Goal: Task Accomplishment & Management: Manage account settings

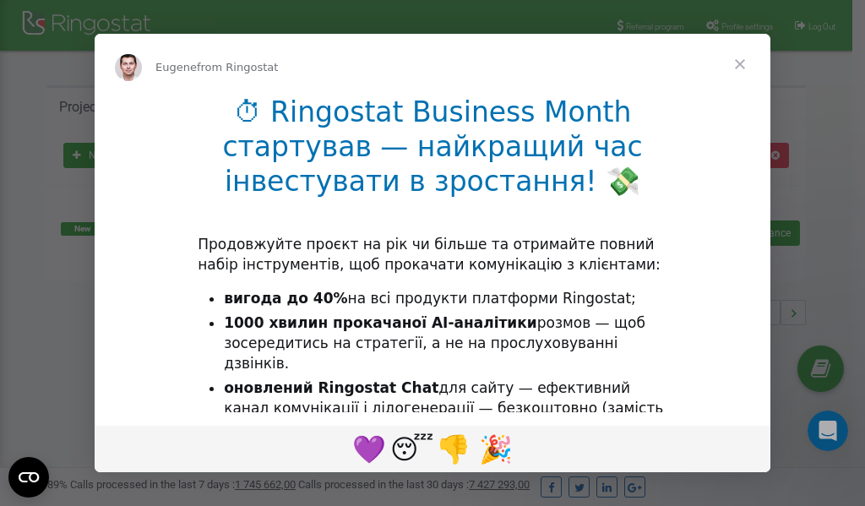
click at [354, 354] on li "1000 хвилин прокачаної AI-аналітики розмов — щоб зосередитись на стратегії, а н…" at bounding box center [446, 343] width 444 height 61
click at [742, 25] on div "Intercom messenger" at bounding box center [432, 253] width 865 height 506
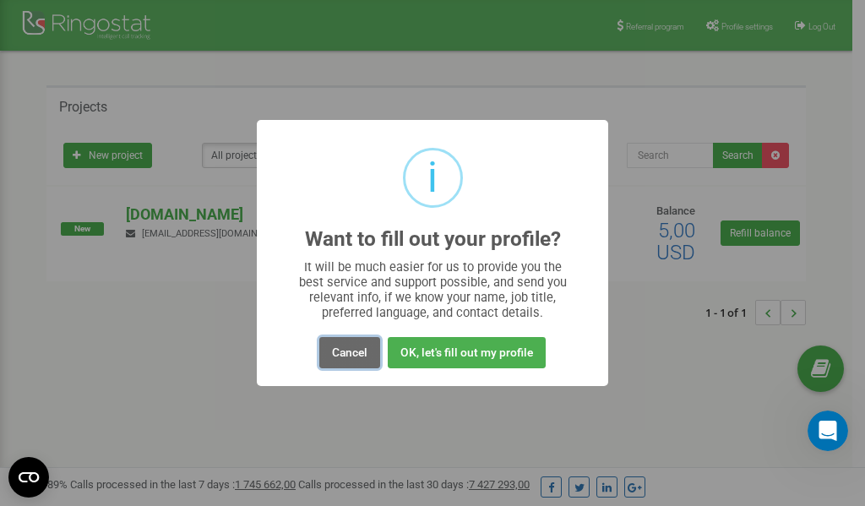
click at [349, 351] on button "Cancel" at bounding box center [349, 352] width 61 height 31
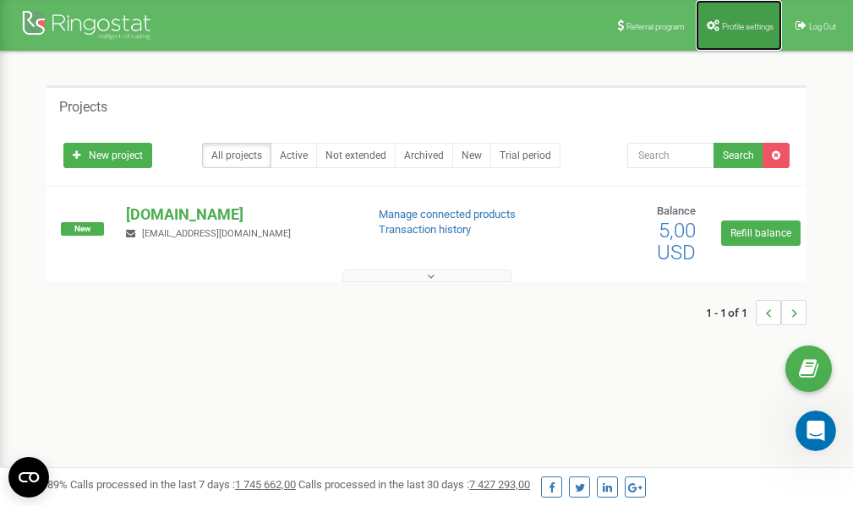
click at [738, 15] on link "Profile settings" at bounding box center [738, 25] width 86 height 51
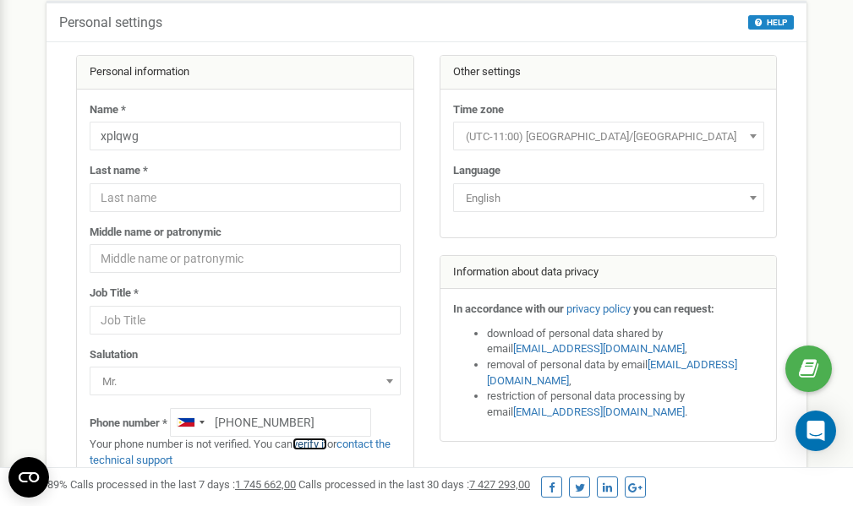
click at [319, 444] on link "verify it" at bounding box center [309, 444] width 35 height 13
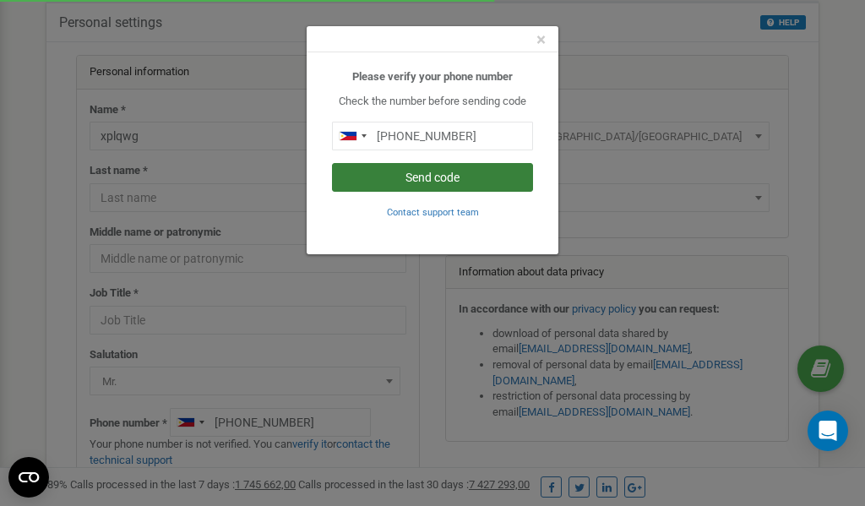
click at [417, 180] on button "Send code" at bounding box center [432, 177] width 201 height 29
